Goal: Task Accomplishment & Management: Manage account settings

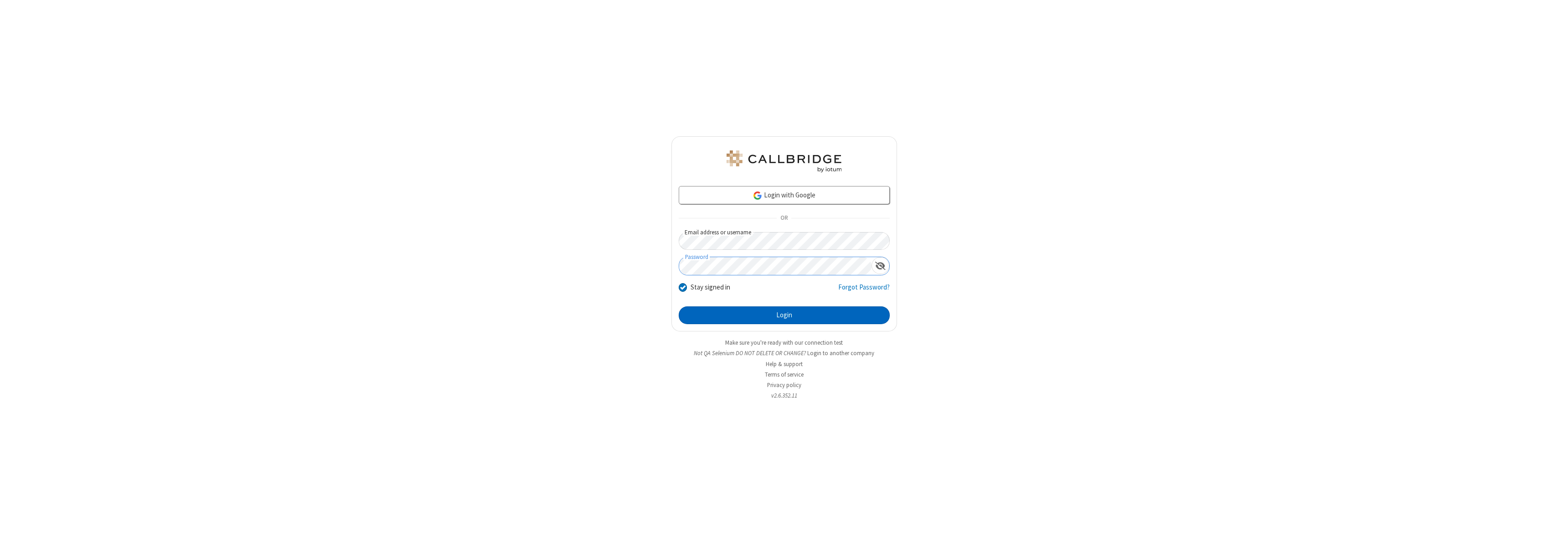
click at [784, 315] on button "Login" at bounding box center [784, 315] width 211 height 18
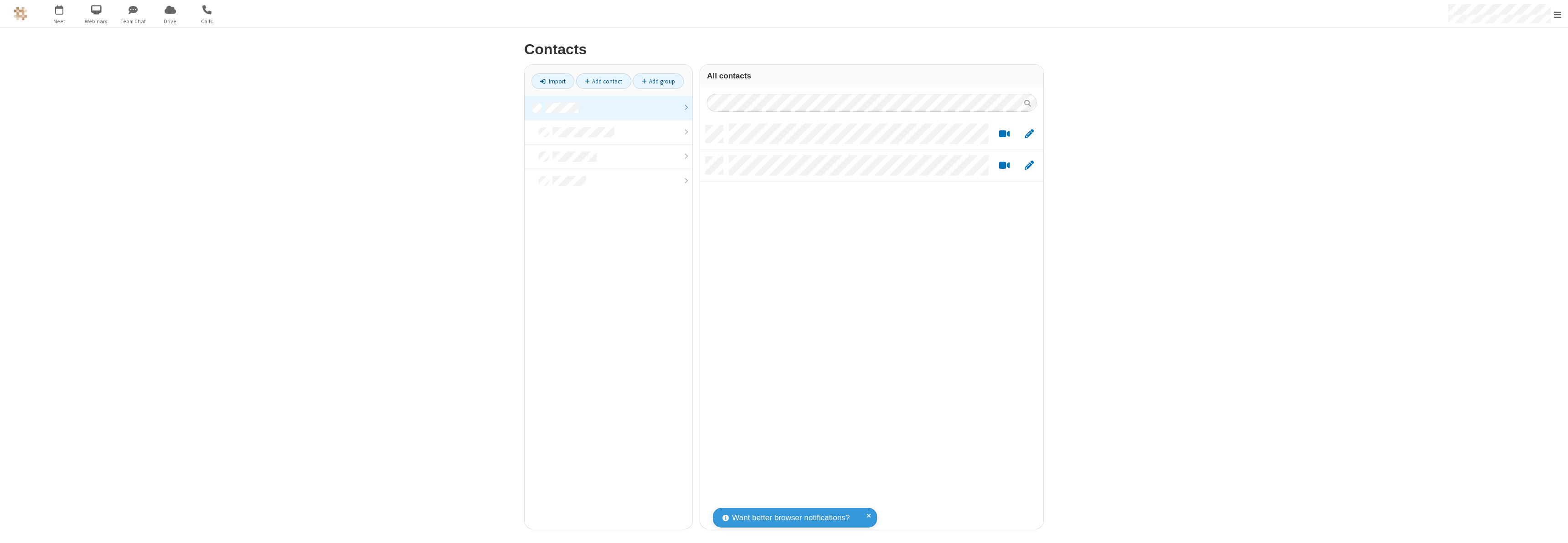
click at [608, 108] on link at bounding box center [609, 108] width 168 height 24
click at [604, 81] on link "Add contact" at bounding box center [604, 80] width 55 height 15
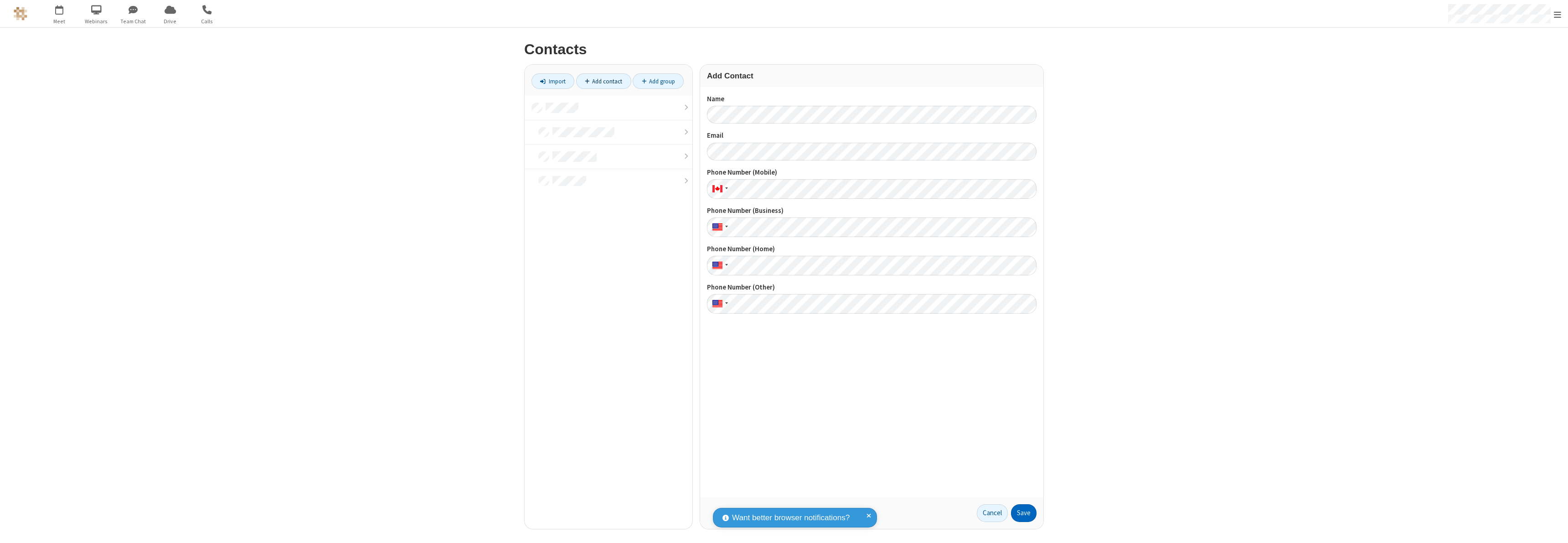
click at [1024, 512] on button "Save" at bounding box center [1024, 513] width 25 height 18
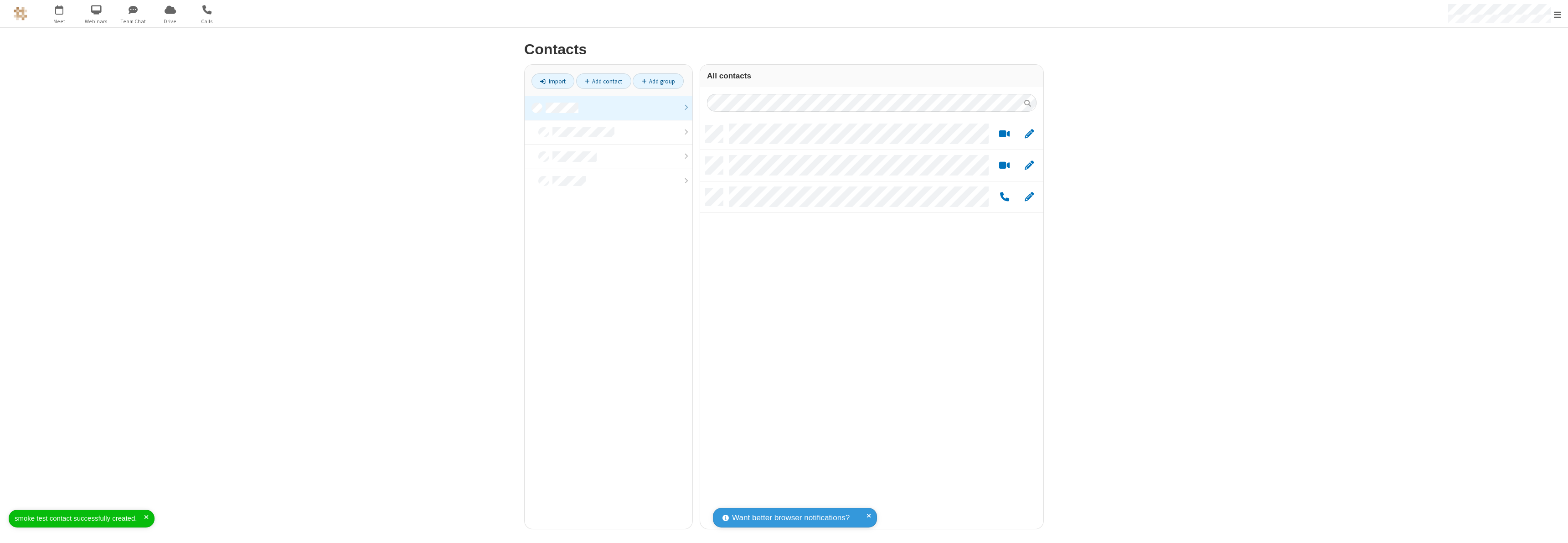
scroll to position [403, 336]
